Goal: Task Accomplishment & Management: Use online tool/utility

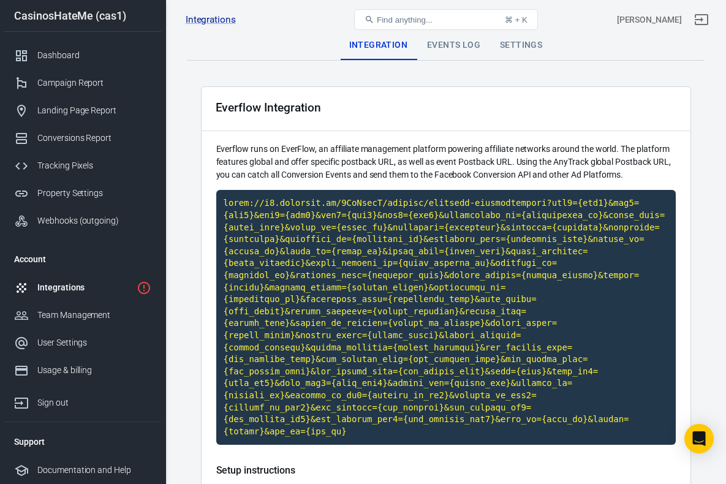
click at [58, 294] on link "Integrations" at bounding box center [82, 288] width 157 height 28
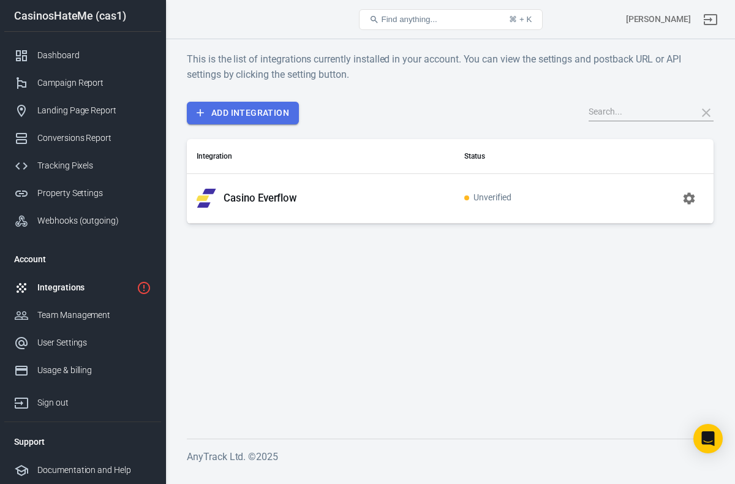
click at [243, 115] on link "Add Integration" at bounding box center [243, 113] width 112 height 23
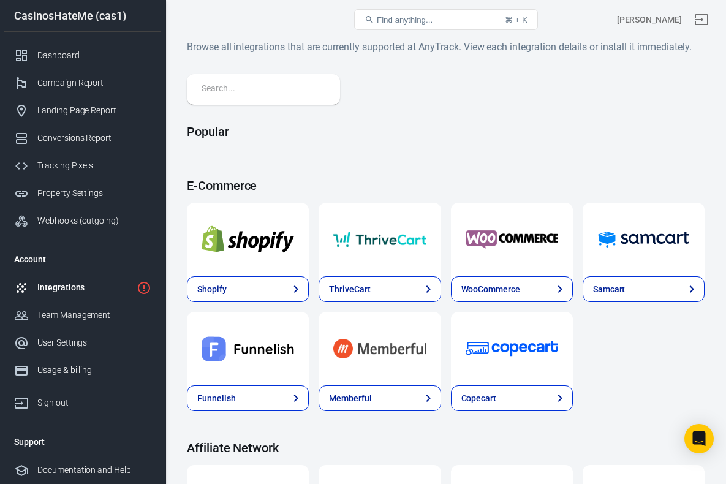
click at [249, 88] on input "text" at bounding box center [261, 90] width 119 height 16
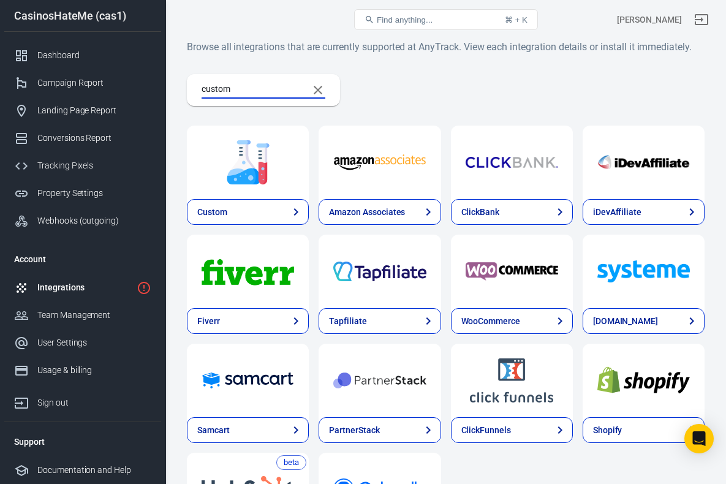
type input "custom"
click at [263, 156] on img at bounding box center [248, 162] width 93 height 44
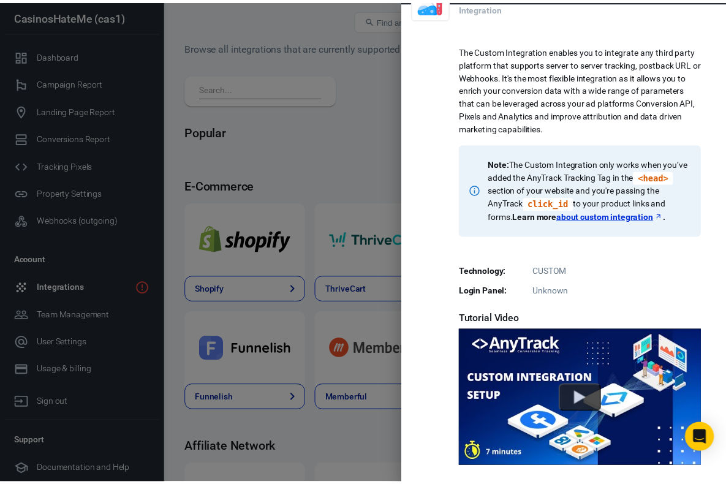
scroll to position [217, 0]
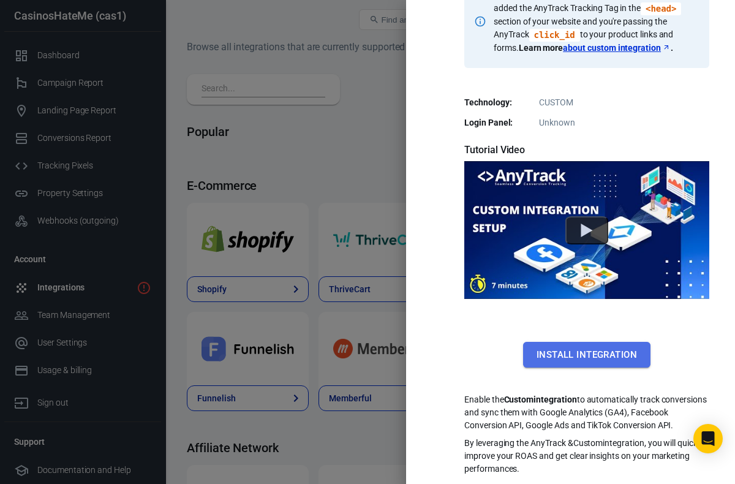
click at [571, 342] on button "Install Integration" at bounding box center [586, 355] width 127 height 26
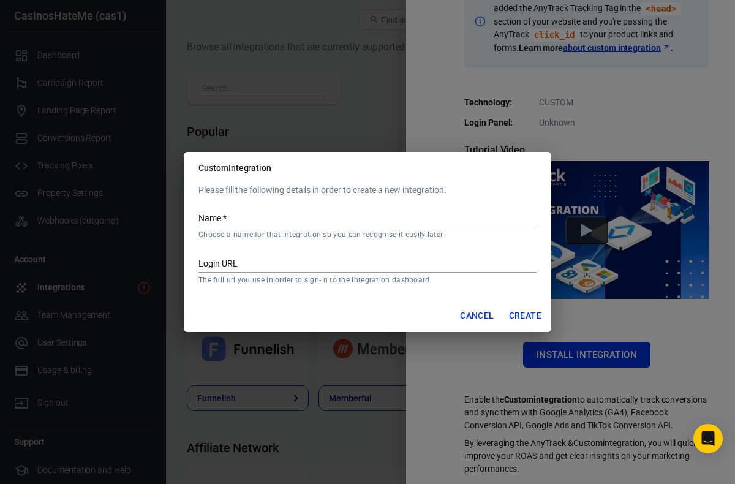
click at [264, 215] on input "Name   *" at bounding box center [368, 219] width 338 height 16
click at [264, 219] on input "Name   *" at bounding box center [368, 219] width 338 height 16
type input "Casino Lead Custom"
click at [531, 317] on button "Create" at bounding box center [525, 316] width 42 height 23
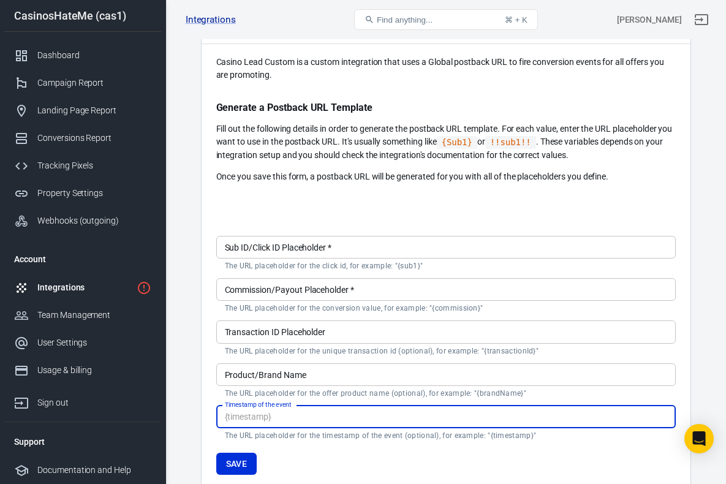
scroll to position [89, 0]
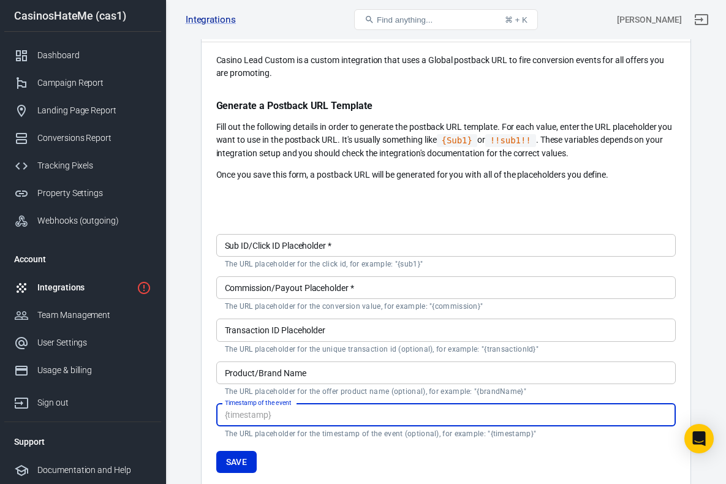
click at [354, 291] on input "Commission/Payout Placeholder   *" at bounding box center [446, 287] width 460 height 23
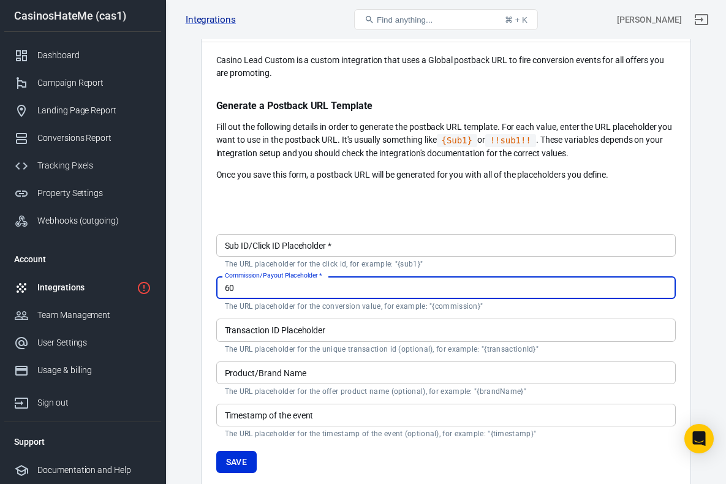
type input "60"
click at [401, 202] on div at bounding box center [446, 200] width 460 height 20
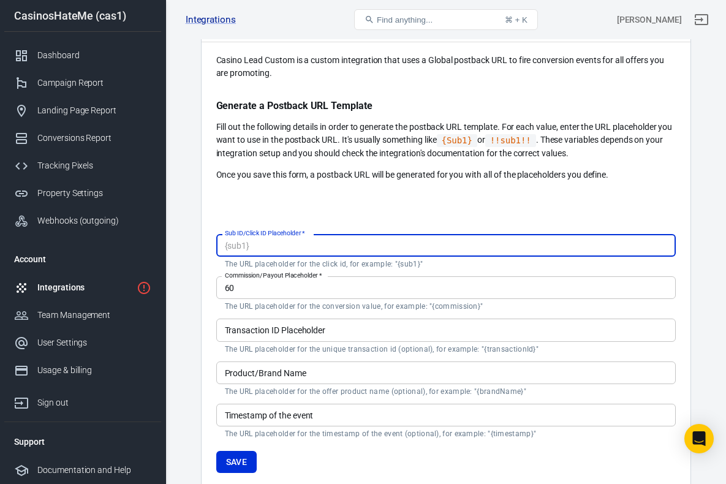
click at [343, 248] on input "Sub ID/Click ID Placeholder   *" at bounding box center [446, 245] width 460 height 23
type input "{sub1}"
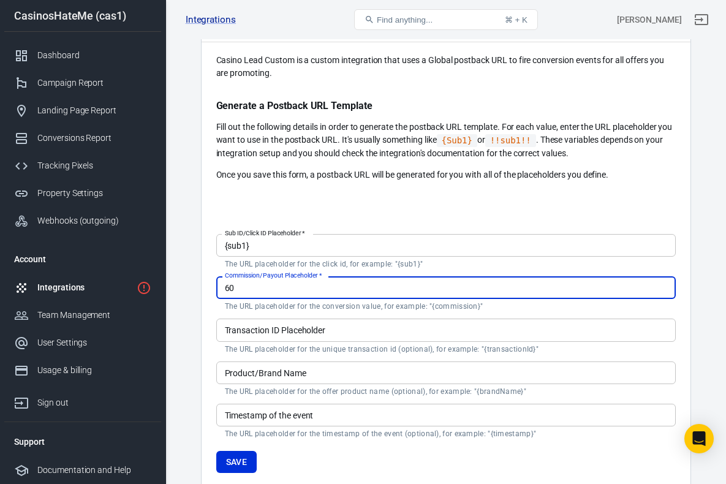
drag, startPoint x: 260, startPoint y: 287, endPoint x: 184, endPoint y: 281, distance: 75.6
click at [184, 281] on div "Integration Events Log Settings Custom Integration Casino Lead Custom is a cust…" at bounding box center [445, 274] width 561 height 649
type input "{commission}"
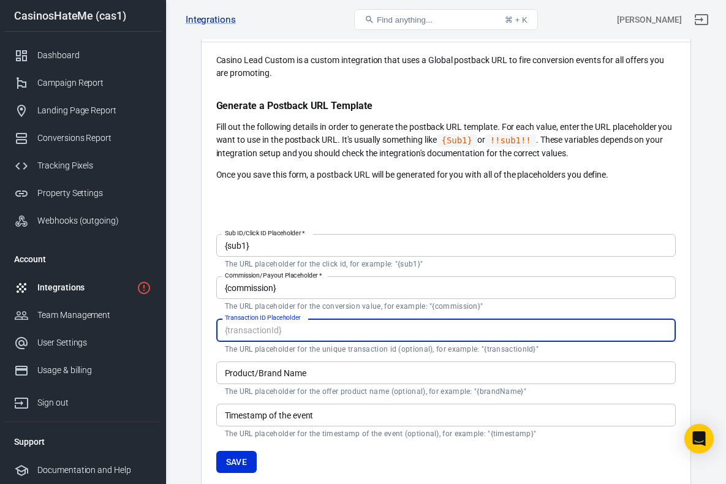
click at [349, 328] on input "Transaction ID Placeholder" at bounding box center [446, 330] width 460 height 23
type input "{transactionId}"
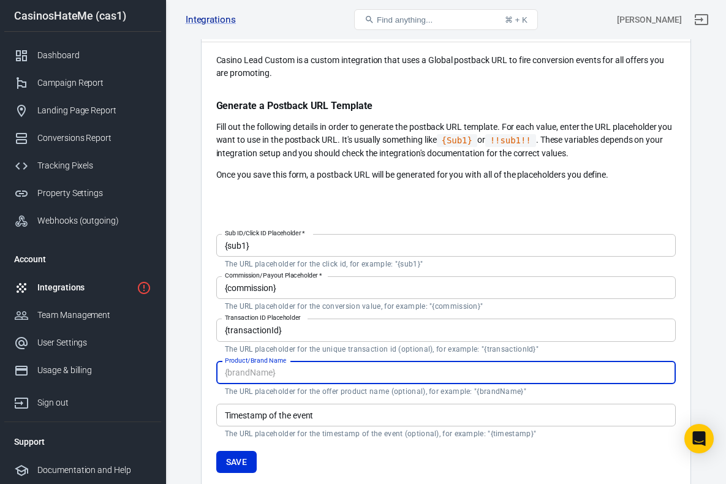
click at [344, 374] on input "Product/Brand Name" at bounding box center [446, 373] width 460 height 23
type input "["
type input "{offerName}"
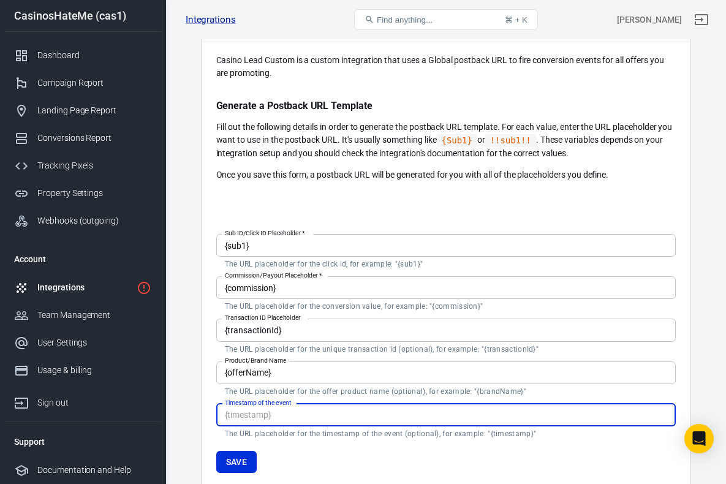
click at [332, 417] on input "Timestamp of the event" at bounding box center [446, 415] width 460 height 23
click at [321, 454] on form "Sub ID/Click ID Placeholder   * {sub1} Sub ID/Click ID Placeholder   * The URL …" at bounding box center [446, 351] width 460 height 244
click at [322, 419] on input "Timestamp of the event" at bounding box center [446, 415] width 460 height 23
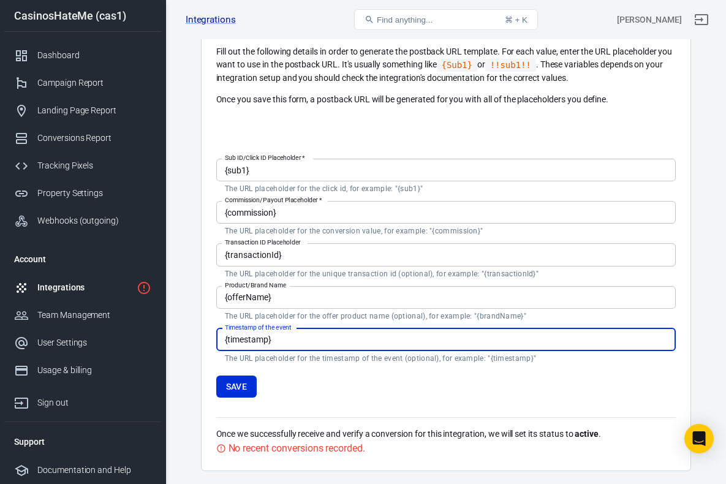
scroll to position [0, 0]
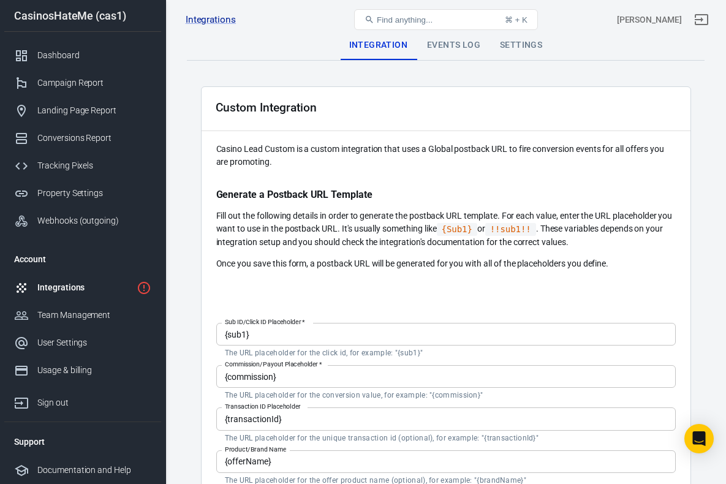
type input "{timestamp}"
click at [457, 49] on div "Events Log" at bounding box center [453, 45] width 73 height 29
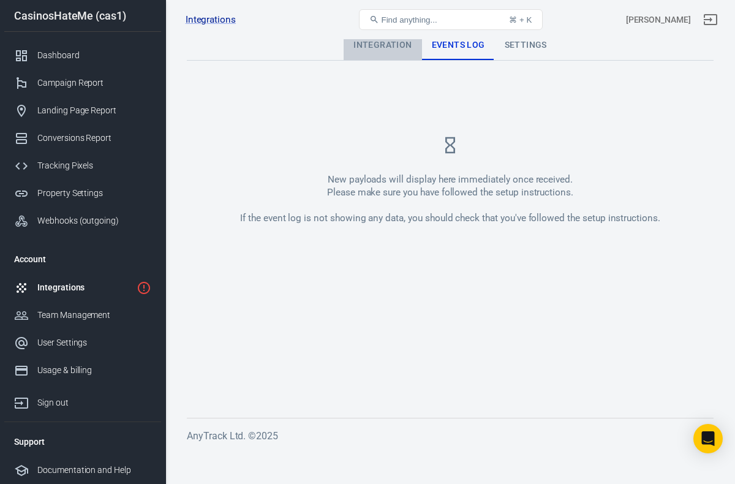
click at [393, 51] on div "Integration" at bounding box center [383, 45] width 78 height 29
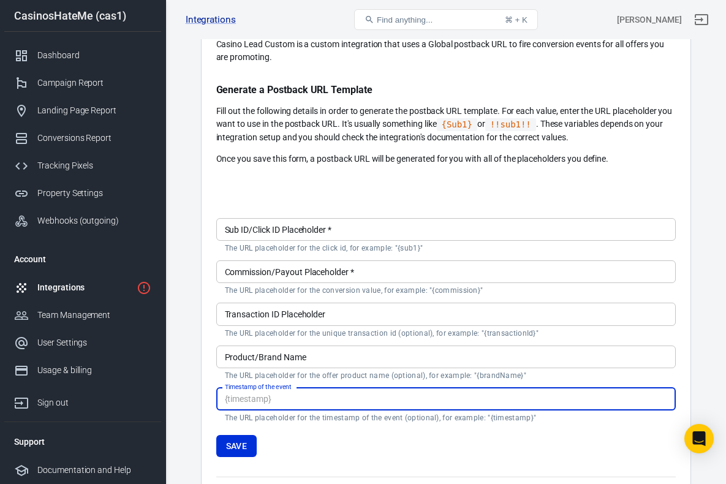
scroll to position [103, 0]
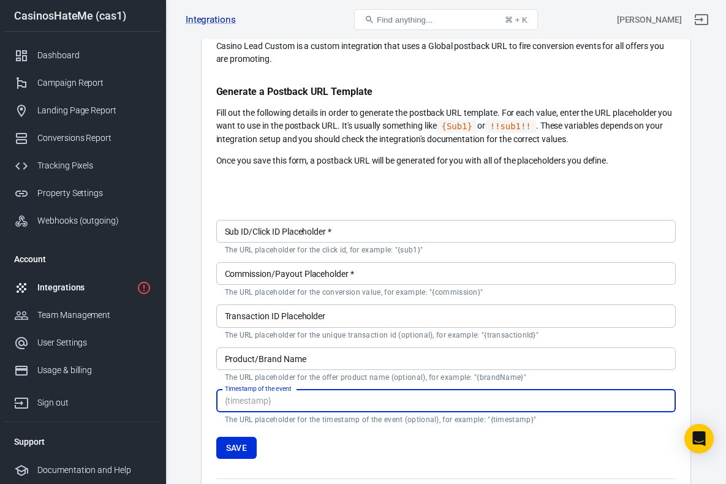
click at [346, 223] on input "Sub ID/Click ID Placeholder   *" at bounding box center [446, 231] width 460 height 23
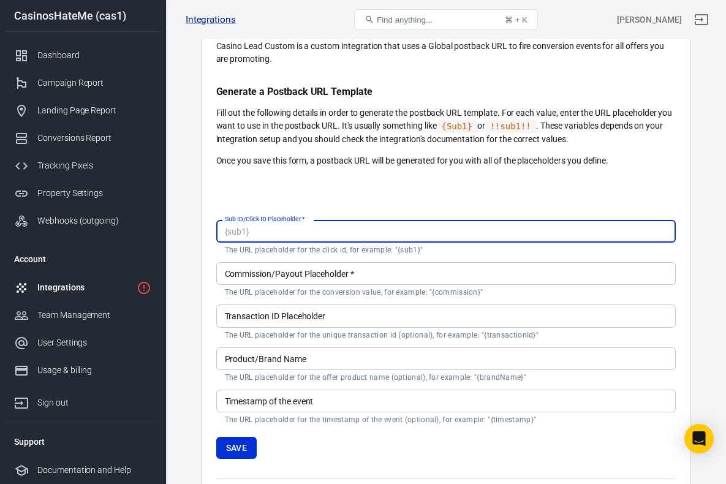
click at [347, 271] on input "Commission/Payout Placeholder   *" at bounding box center [446, 273] width 460 height 23
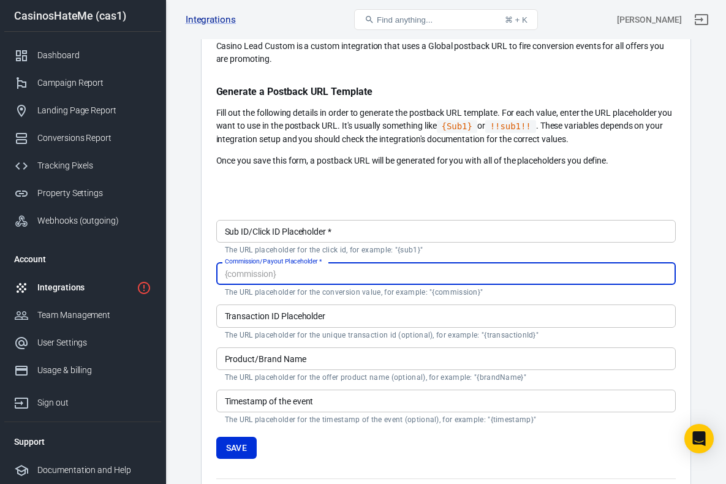
click at [332, 450] on form "Sub ID/Click ID Placeholder   * Sub ID/Click ID Placeholder   * The URL placeho…" at bounding box center [446, 337] width 460 height 244
click at [325, 277] on input "Commission/Payout Placeholder   *" at bounding box center [446, 273] width 460 height 23
type input "["
type input "{payout}"
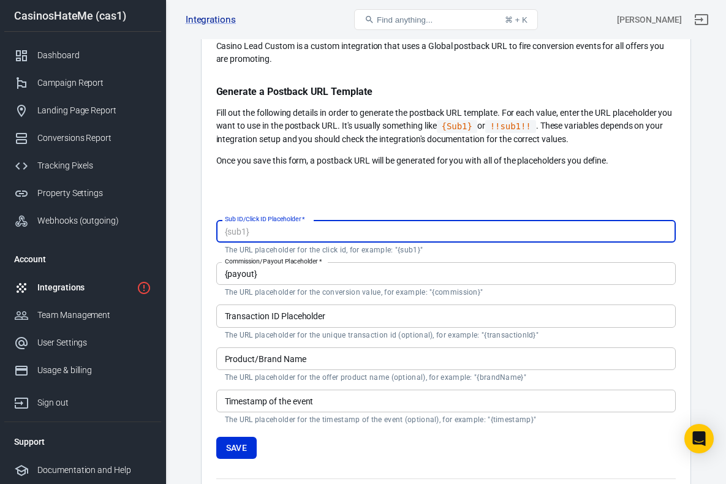
click at [357, 231] on input "Sub ID/Click ID Placeholder   *" at bounding box center [446, 231] width 460 height 23
type input "{clickid}"
click at [330, 391] on input "Timestamp of the event" at bounding box center [446, 401] width 460 height 23
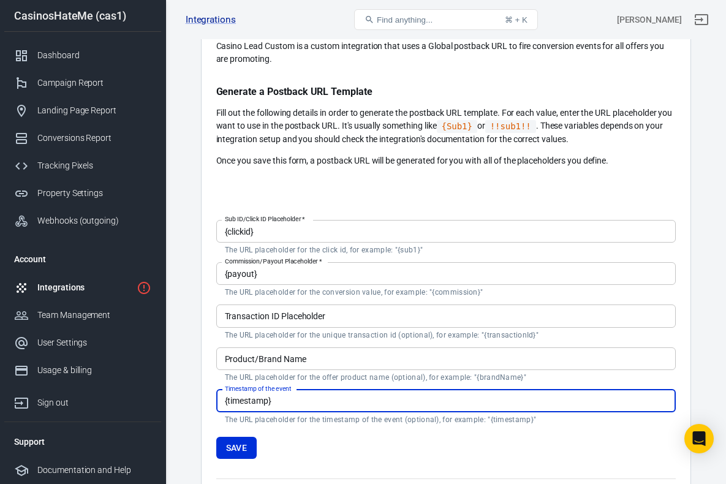
type input "{timestamp}"
click at [347, 359] on input "Product/Brand Name" at bounding box center [446, 358] width 460 height 23
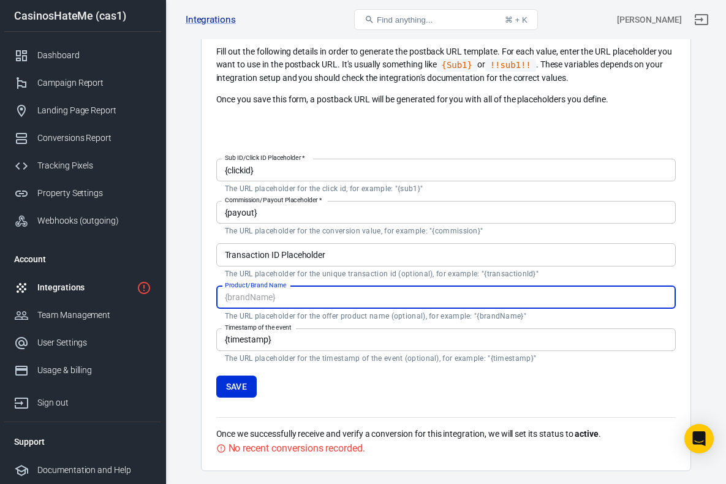
scroll to position [204, 0]
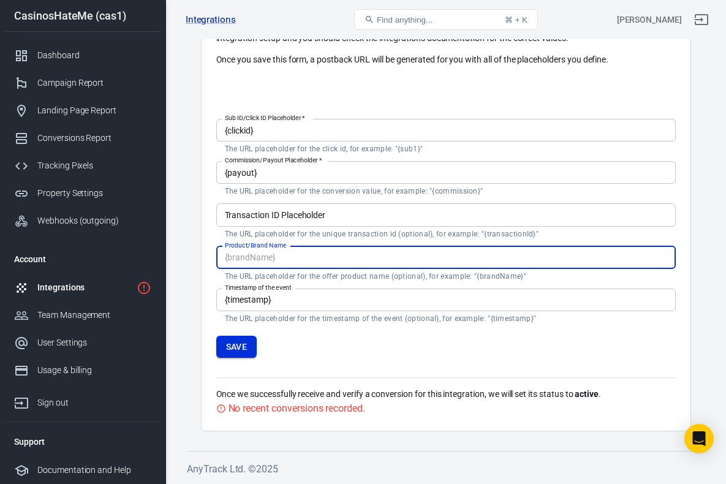
click at [245, 350] on button "Save" at bounding box center [236, 347] width 41 height 23
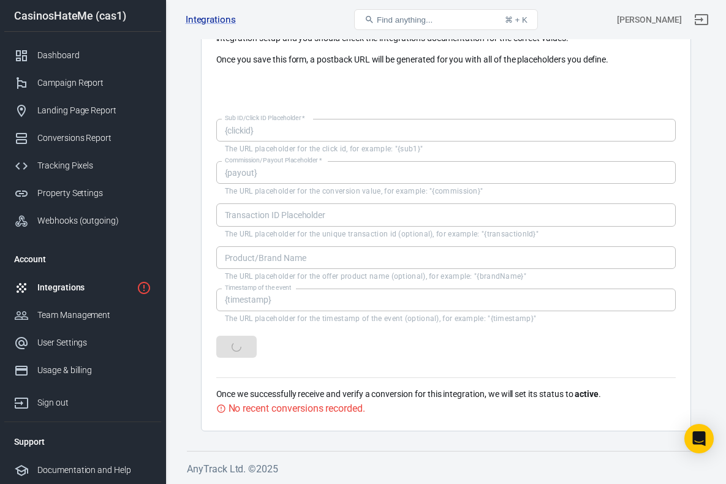
scroll to position [0, 0]
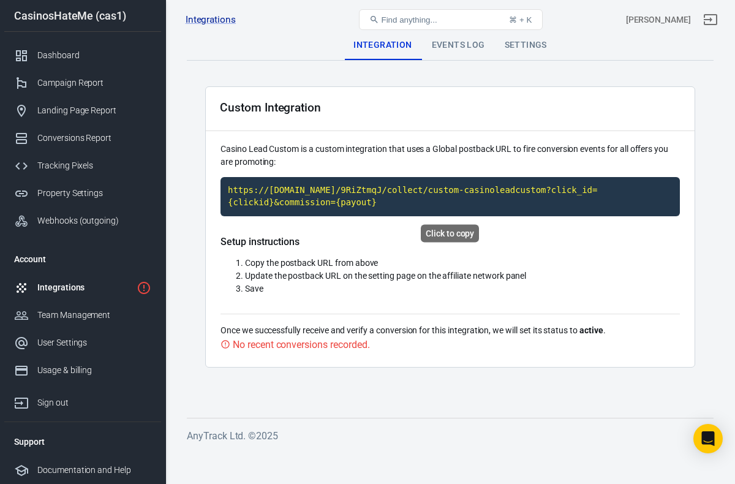
click at [362, 205] on code "https://[DOMAIN_NAME]/9RiZtmqJ/collect/custom-casinoleadcustom?click_id={clicki…" at bounding box center [451, 196] width 460 height 39
click at [445, 48] on div "Events Log" at bounding box center [458, 45] width 73 height 29
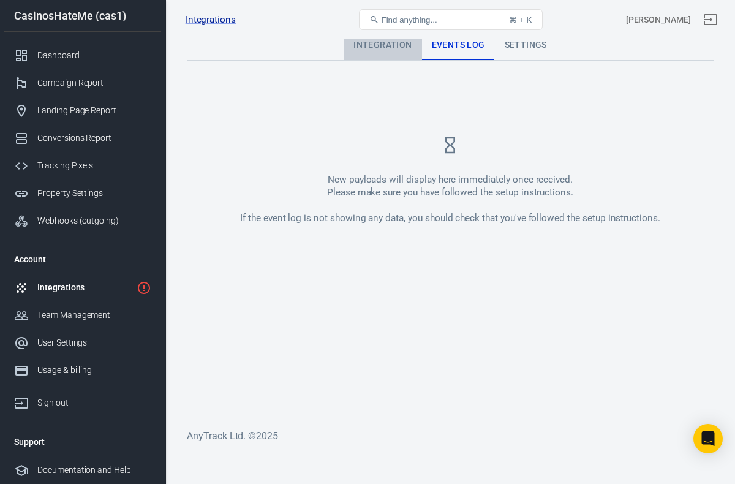
click at [400, 47] on div "Integration" at bounding box center [383, 45] width 78 height 29
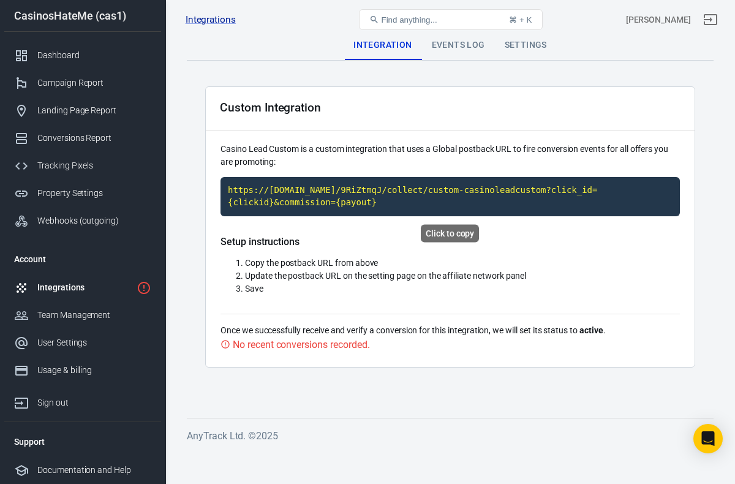
click at [363, 202] on code "https://[DOMAIN_NAME]/9RiZtmqJ/collect/custom-casinoleadcustom?click_id={clicki…" at bounding box center [451, 196] width 460 height 39
click at [218, 19] on link "Integrations" at bounding box center [211, 19] width 50 height 13
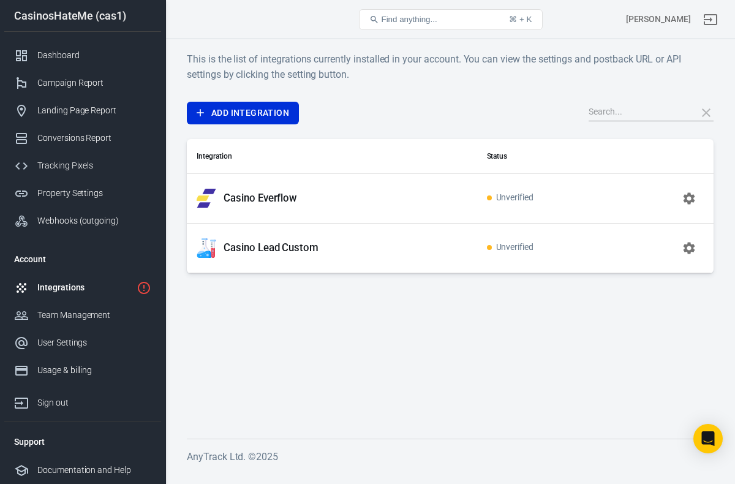
click at [287, 243] on p "Casino Lead Custom" at bounding box center [271, 247] width 95 height 13
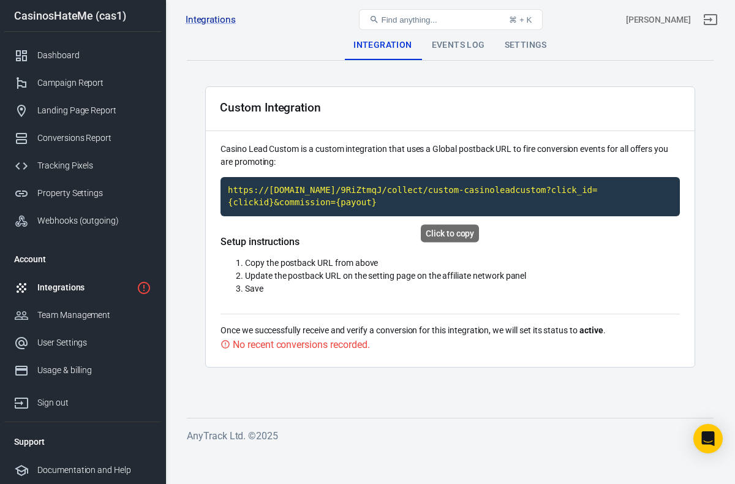
click at [388, 200] on code "https://[DOMAIN_NAME]/9RiZtmqJ/collect/custom-casinoleadcustom?click_id={clicki…" at bounding box center [451, 196] width 460 height 39
click at [514, 47] on div "Settings" at bounding box center [526, 45] width 62 height 29
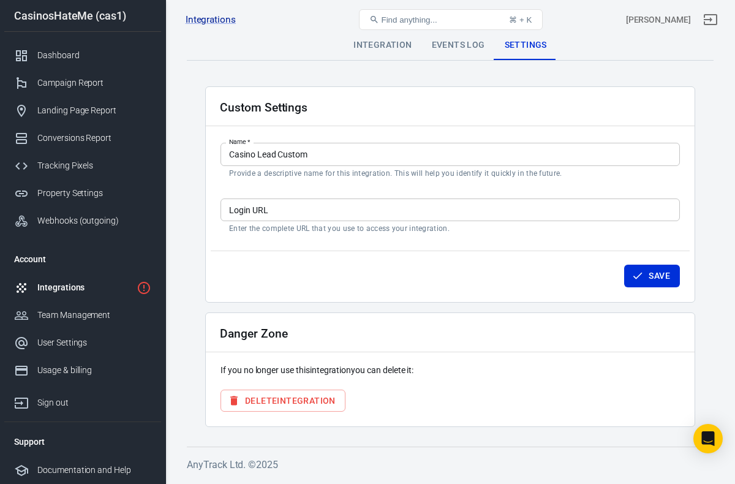
click at [401, 50] on div "Integration" at bounding box center [383, 45] width 78 height 29
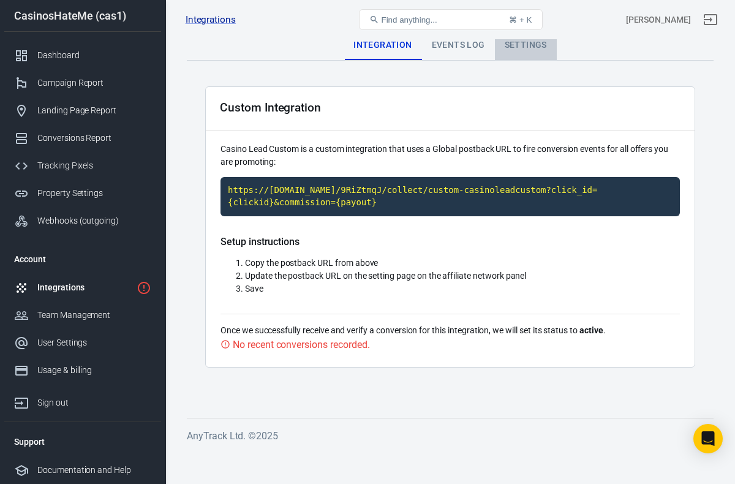
click at [508, 44] on div "Settings" at bounding box center [526, 45] width 62 height 29
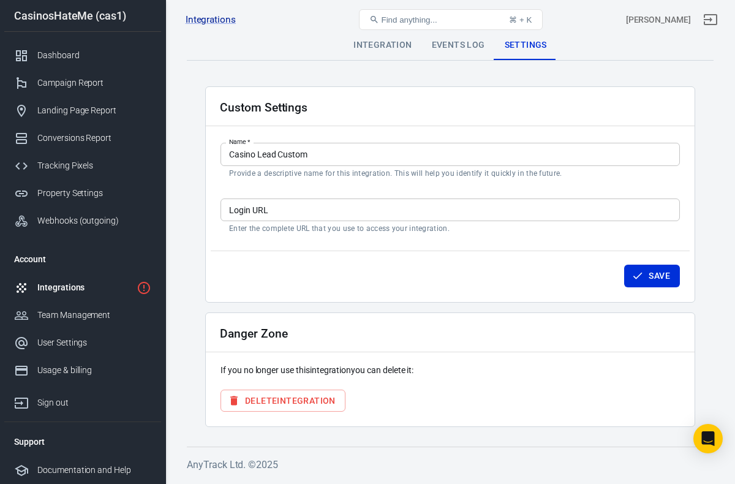
click at [315, 400] on button "Delete Integration" at bounding box center [283, 401] width 125 height 23
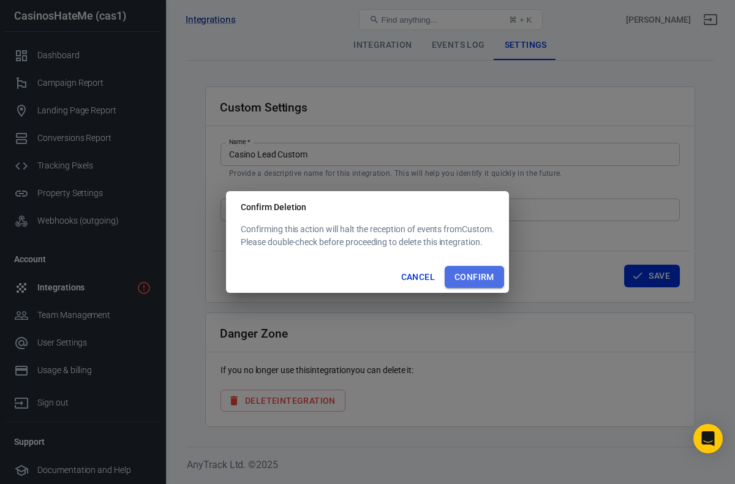
click at [468, 272] on button "Confirm" at bounding box center [474, 277] width 59 height 23
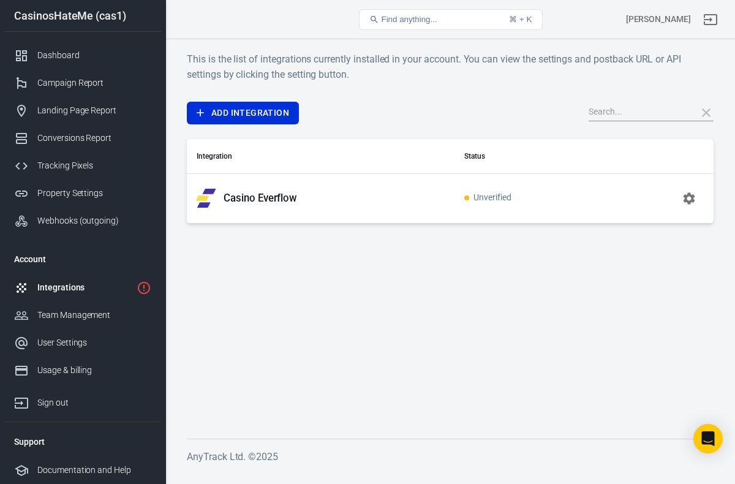
click at [680, 205] on button "button" at bounding box center [689, 198] width 29 height 29
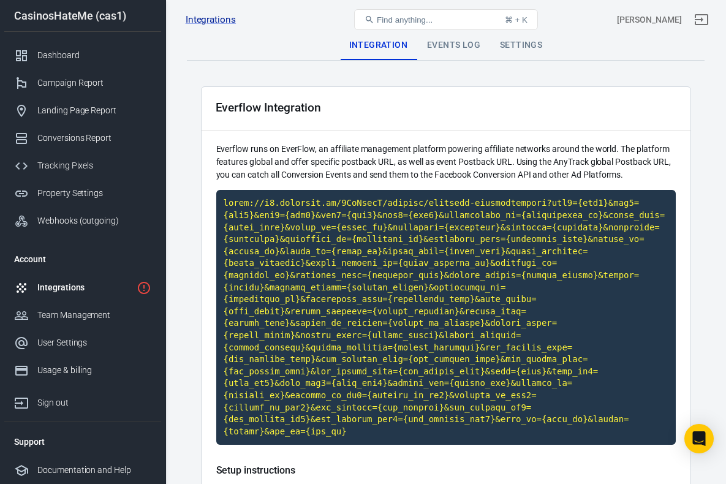
click at [464, 53] on div "Events Log" at bounding box center [453, 45] width 73 height 29
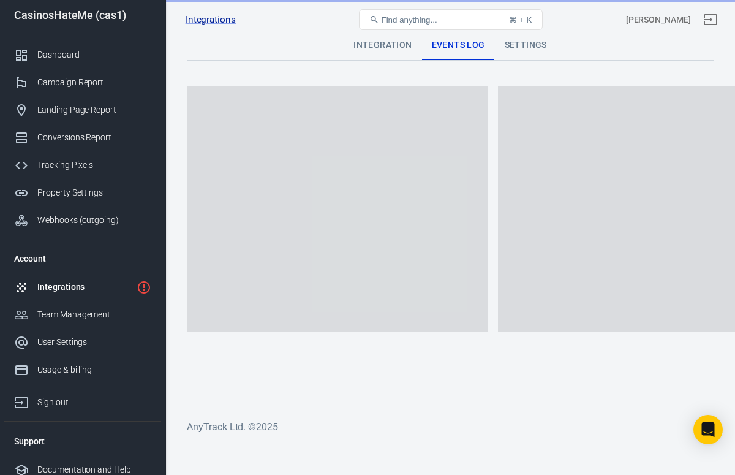
click at [509, 46] on div "Settings" at bounding box center [526, 45] width 62 height 29
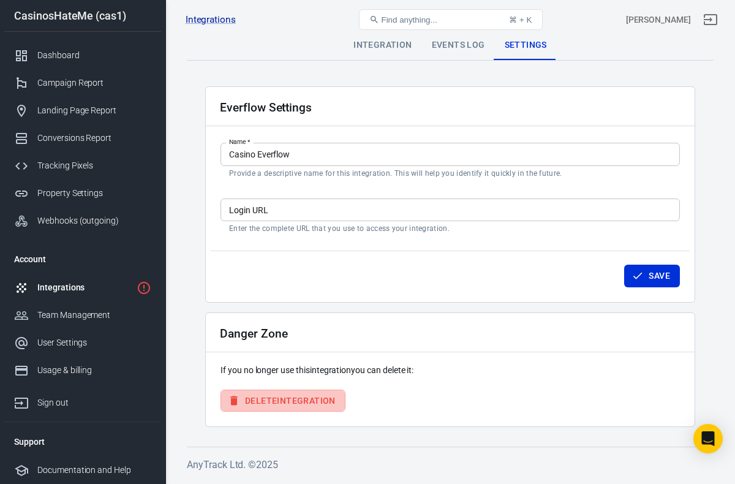
click at [324, 399] on button "Delete Integration" at bounding box center [283, 401] width 125 height 23
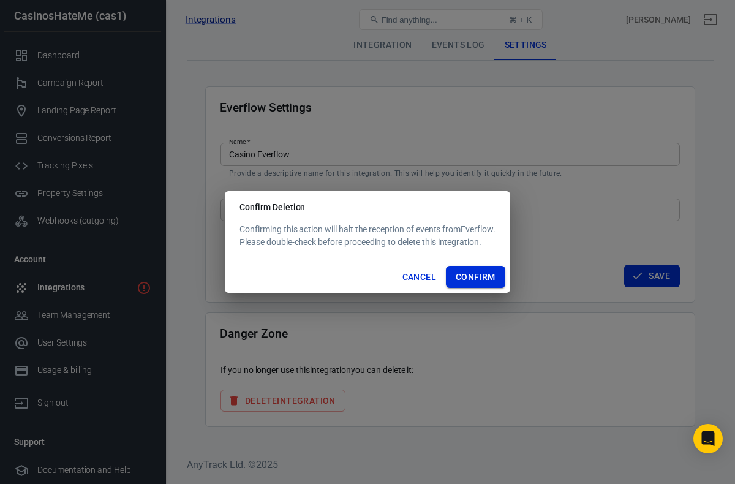
click at [490, 268] on button "Confirm" at bounding box center [475, 277] width 59 height 23
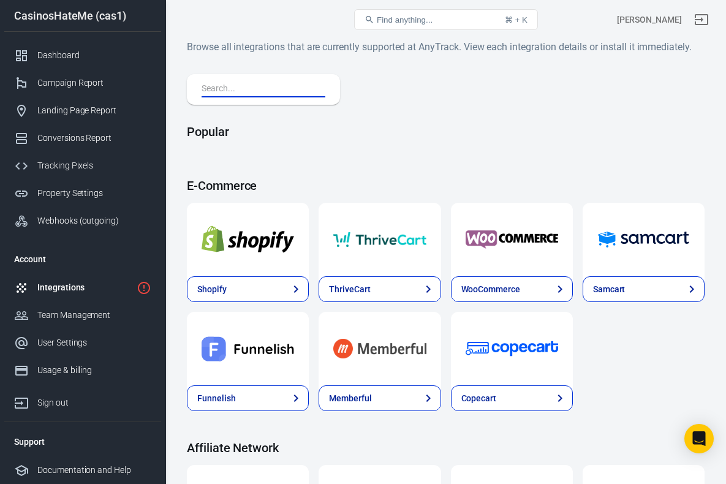
click at [259, 86] on input "text" at bounding box center [261, 90] width 119 height 16
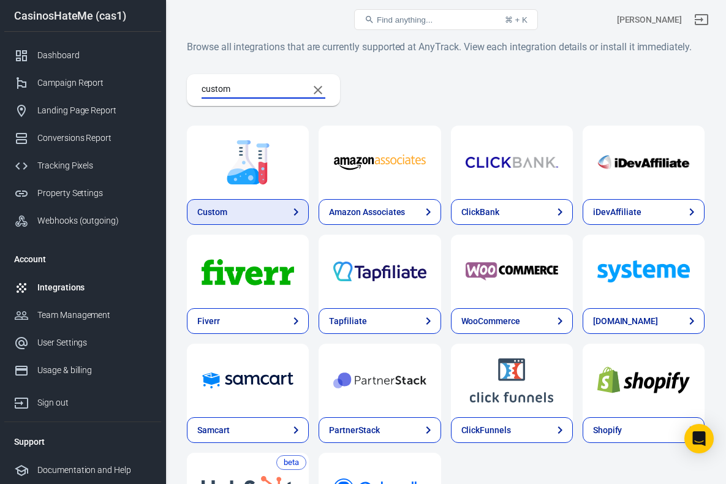
type input "custom"
click at [249, 203] on link "Custom" at bounding box center [248, 212] width 122 height 26
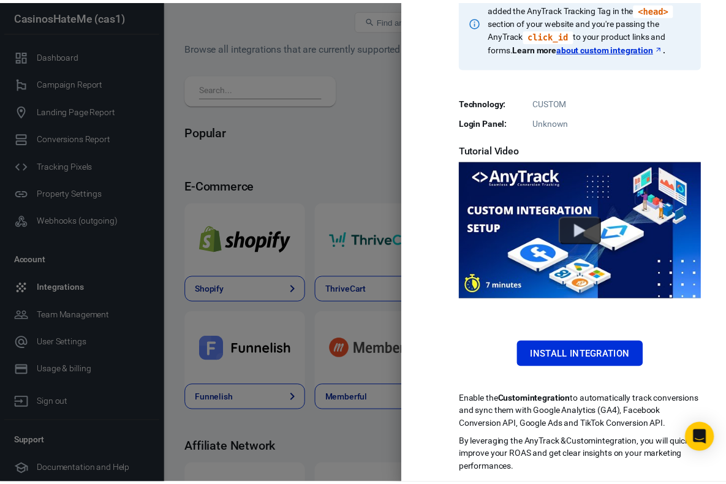
scroll to position [217, 0]
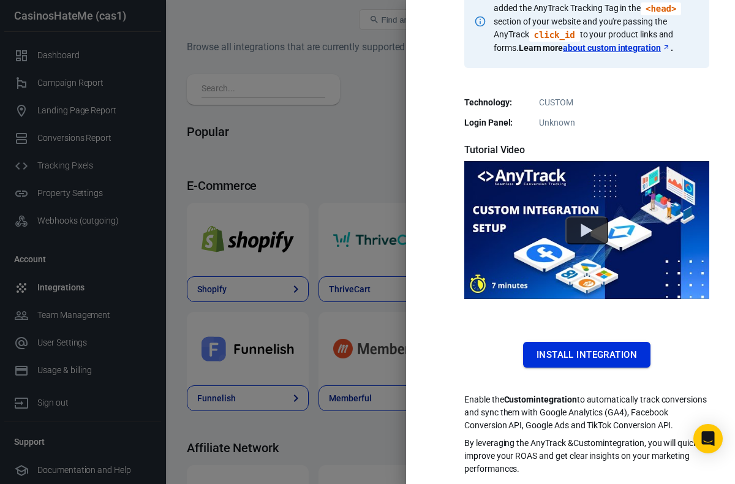
click at [597, 342] on button "Install Integration" at bounding box center [586, 355] width 127 height 26
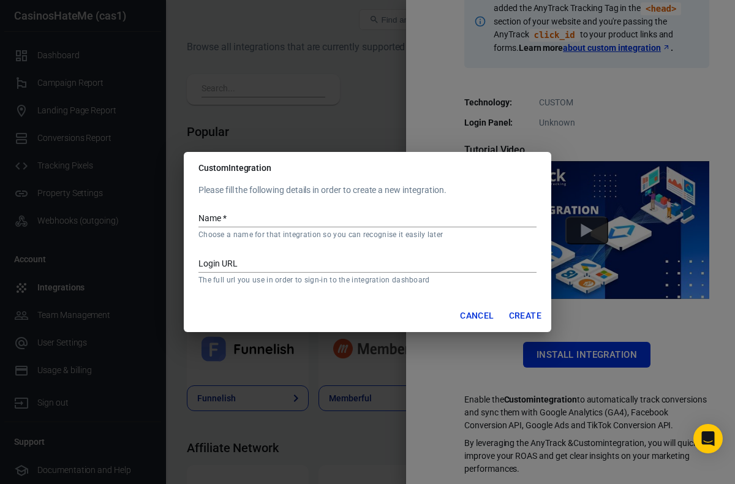
click at [278, 215] on input "Name   *" at bounding box center [368, 219] width 338 height 16
type input "Casino Lead Postback"
click at [509, 317] on button "Create" at bounding box center [525, 316] width 42 height 23
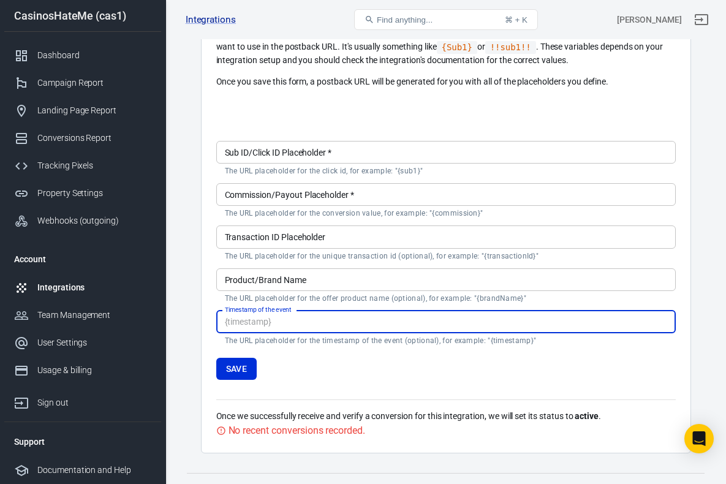
scroll to position [180, 0]
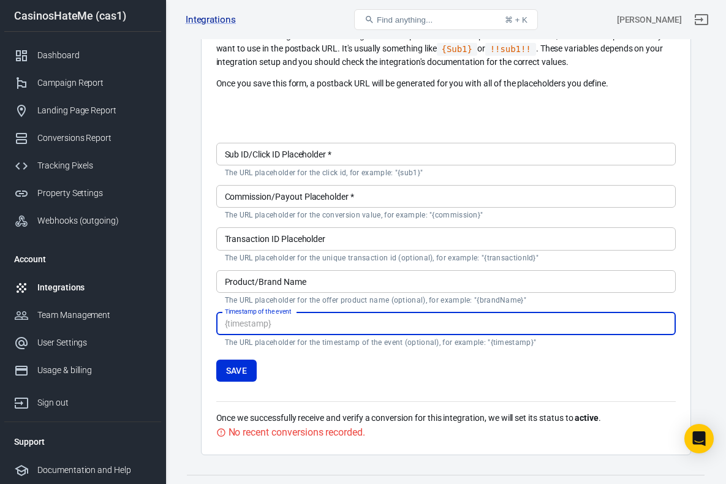
click at [355, 151] on input "Sub ID/Click ID Placeholder   *" at bounding box center [446, 154] width 460 height 23
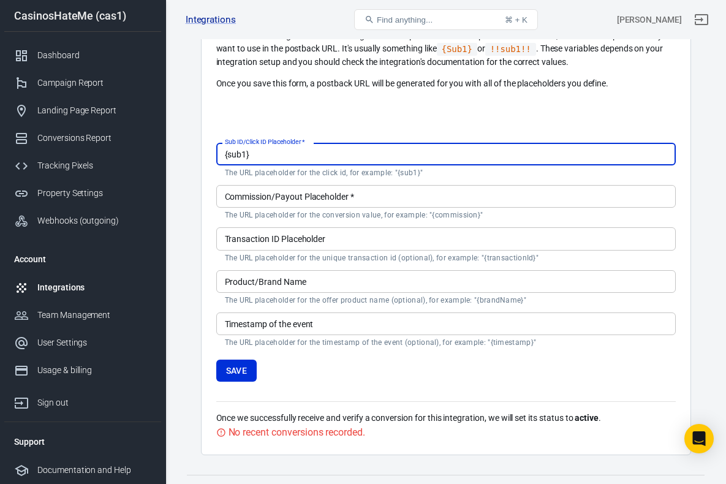
type input "{sub1}"
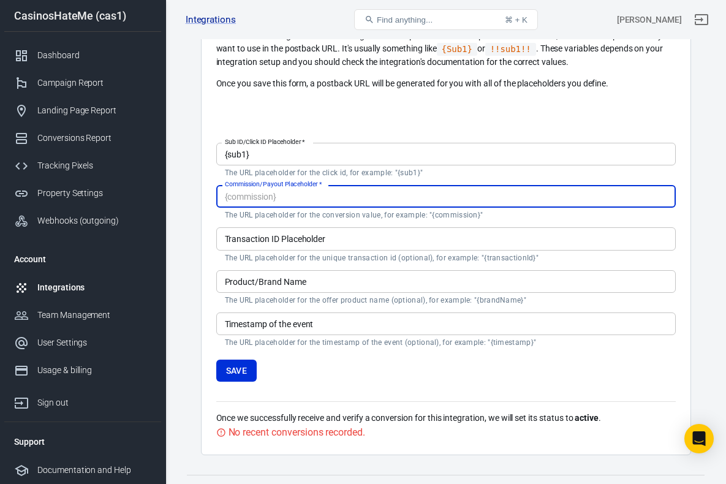
click at [395, 195] on input "Commission/Payout Placeholder   *" at bounding box center [446, 196] width 460 height 23
drag, startPoint x: 275, startPoint y: 197, endPoint x: 229, endPoint y: 198, distance: 46.6
click at [229, 198] on input "{commission}" at bounding box center [446, 196] width 460 height 23
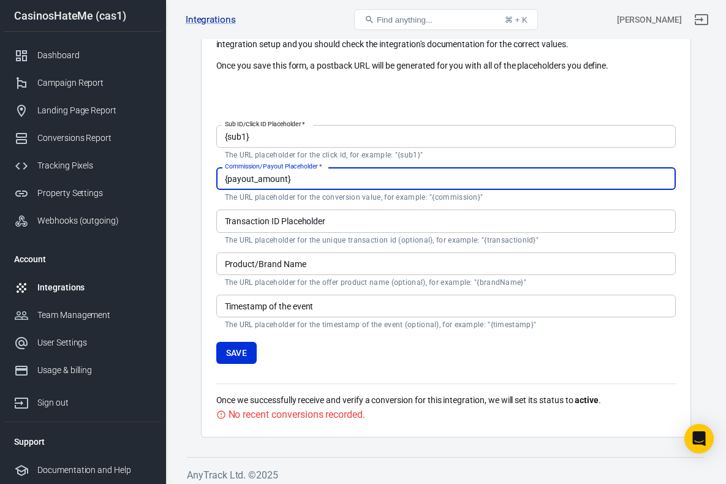
type input "{payout_amount}"
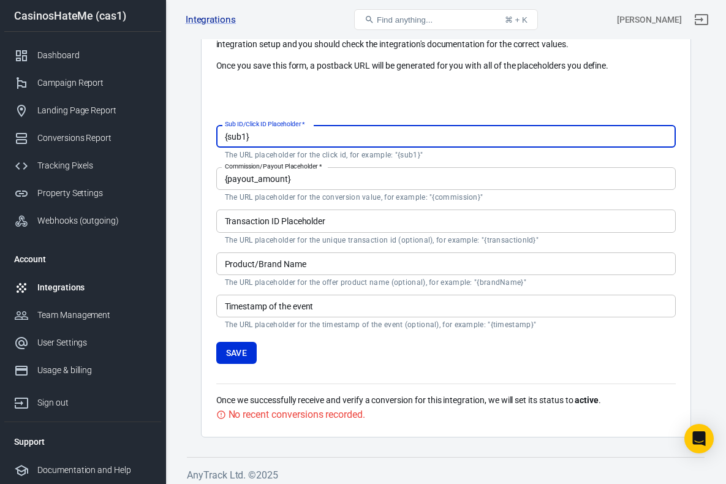
drag, startPoint x: 245, startPoint y: 137, endPoint x: 229, endPoint y: 137, distance: 15.9
click at [229, 137] on input "{sub1}" at bounding box center [446, 136] width 460 height 23
type input "{clickid}"
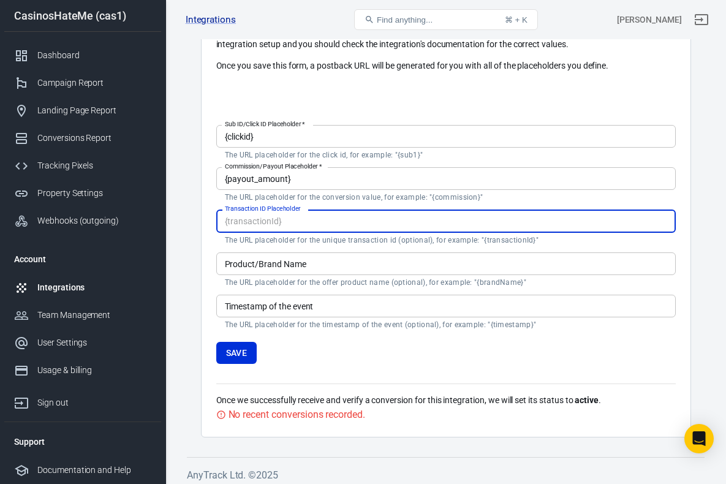
click at [336, 225] on input "Transaction ID Placeholder" at bounding box center [446, 221] width 460 height 23
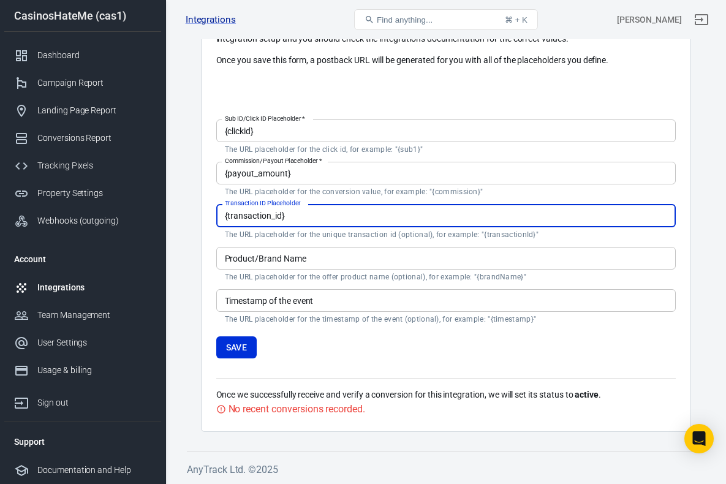
scroll to position [204, 0]
type input "{transaction_id}"
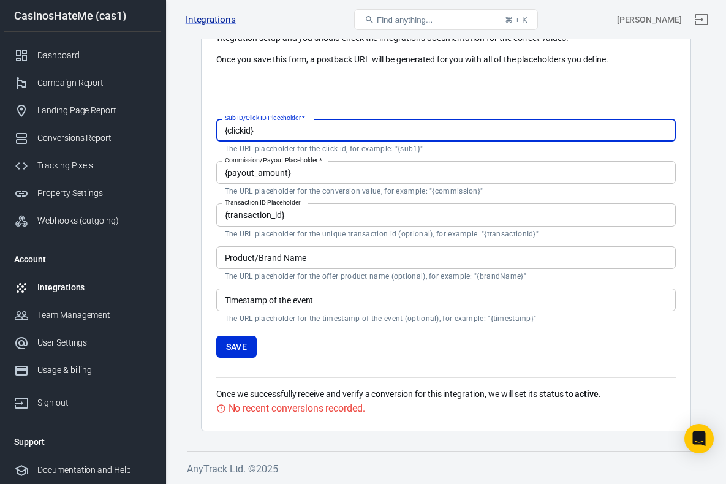
click at [306, 130] on input "{clickid}" at bounding box center [446, 130] width 460 height 23
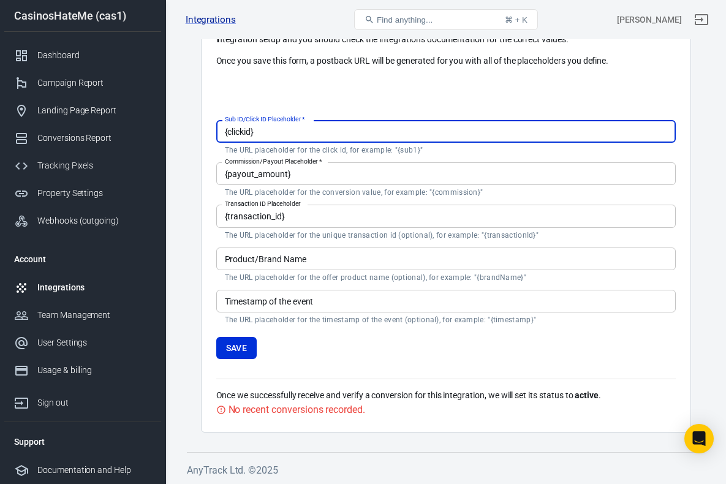
scroll to position [202, 0]
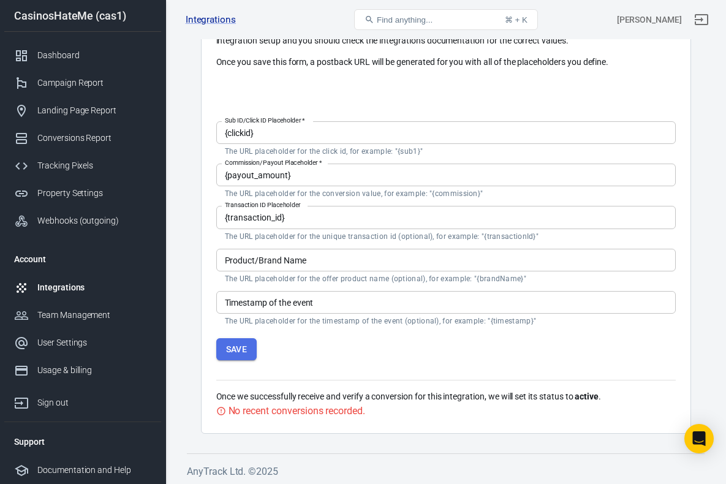
click at [243, 347] on button "Save" at bounding box center [236, 349] width 41 height 23
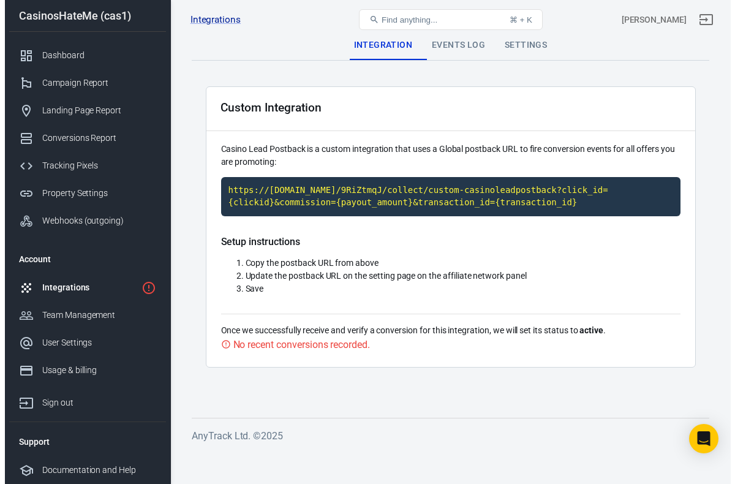
scroll to position [0, 0]
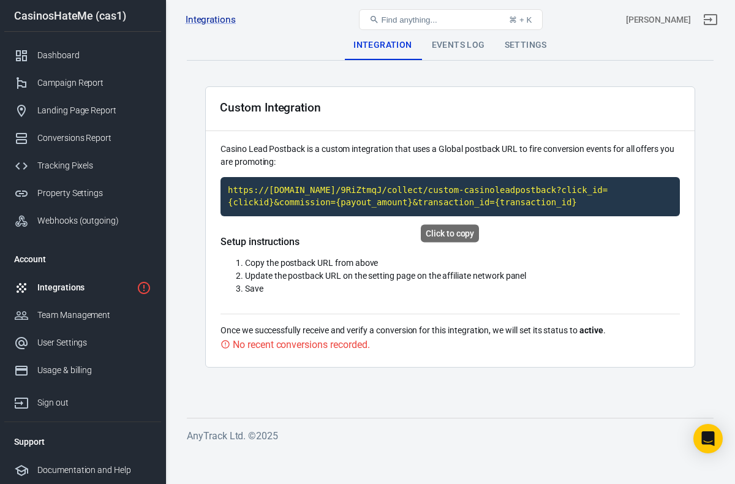
click at [476, 197] on code "https://[DOMAIN_NAME]/9RiZtmqJ/collect/custom-casinoleadpostback?click_id={clic…" at bounding box center [451, 196] width 460 height 39
click at [300, 202] on code "https://[DOMAIN_NAME]/9RiZtmqJ/collect/custom-casinoleadpostback?click_id={clic…" at bounding box center [451, 196] width 460 height 39
